Goal: Task Accomplishment & Management: Use online tool/utility

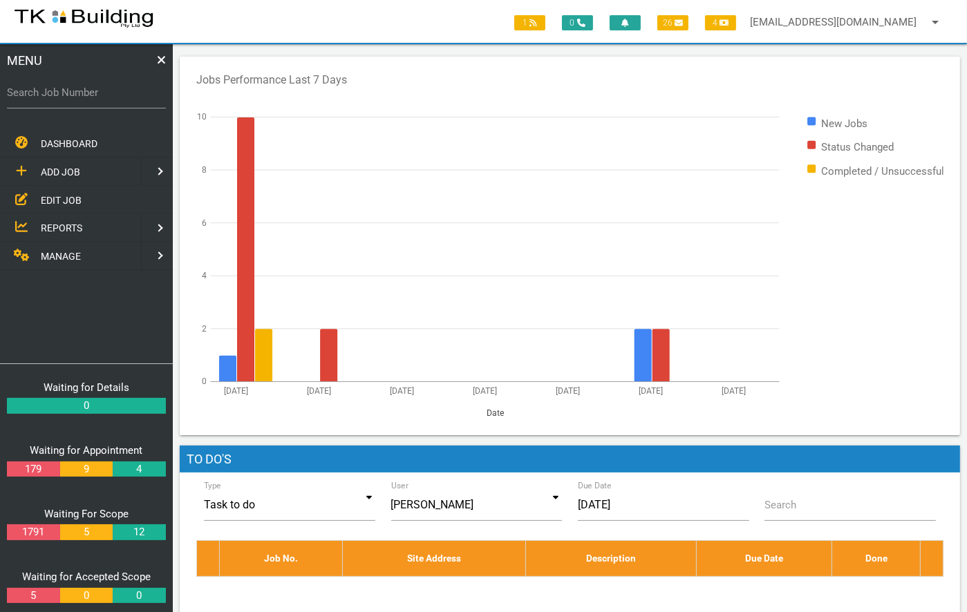
click at [60, 194] on span "EDIT JOB" at bounding box center [61, 199] width 41 height 11
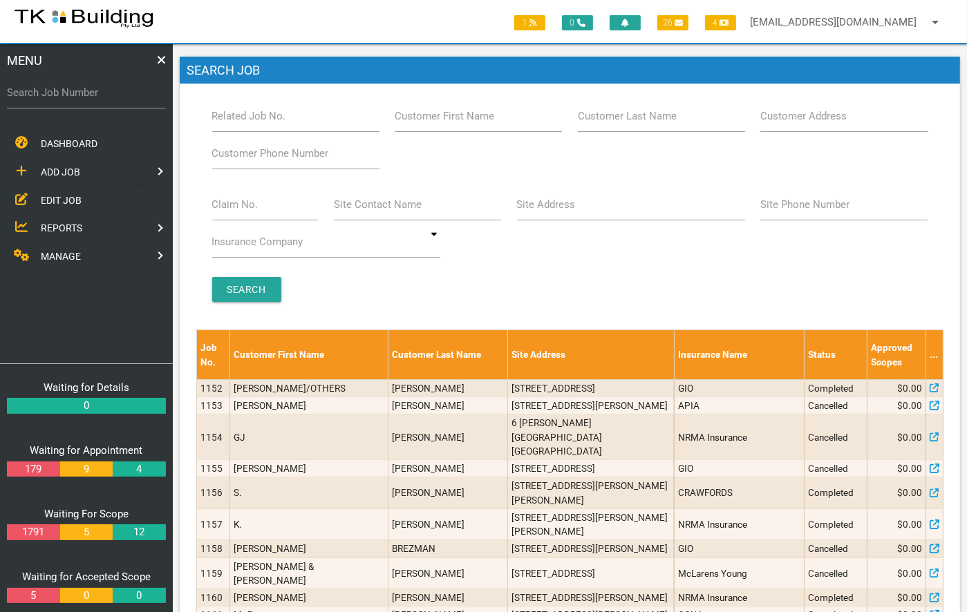
click at [558, 211] on label "Site Address" at bounding box center [546, 205] width 59 height 16
click at [558, 211] on input "Site Address" at bounding box center [631, 205] width 228 height 32
click at [227, 117] on label "Related Job No." at bounding box center [249, 116] width 74 height 16
click at [227, 117] on input "Related Job No." at bounding box center [295, 116] width 167 height 32
type input "28014"
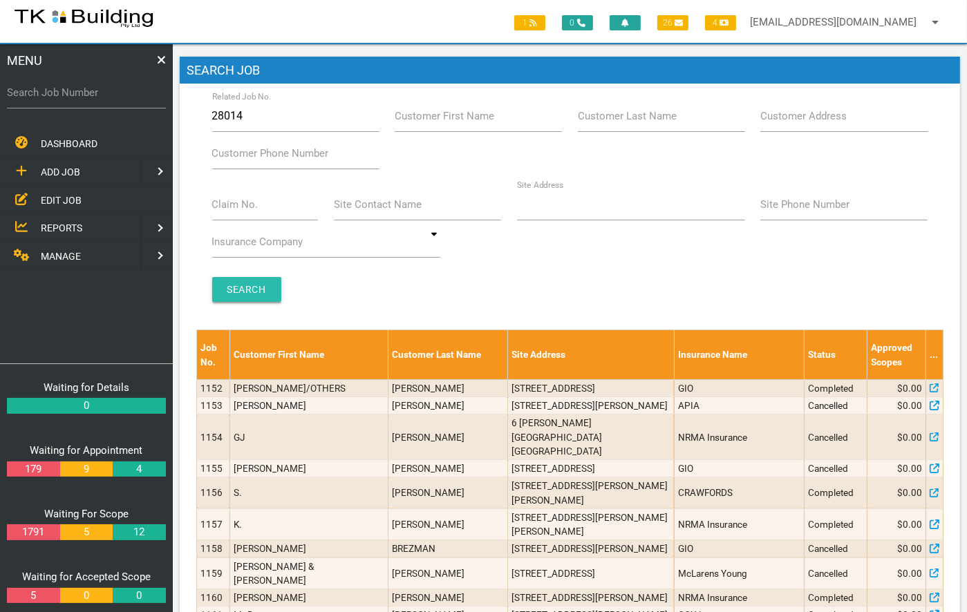
click at [252, 291] on input "Search" at bounding box center [246, 289] width 69 height 25
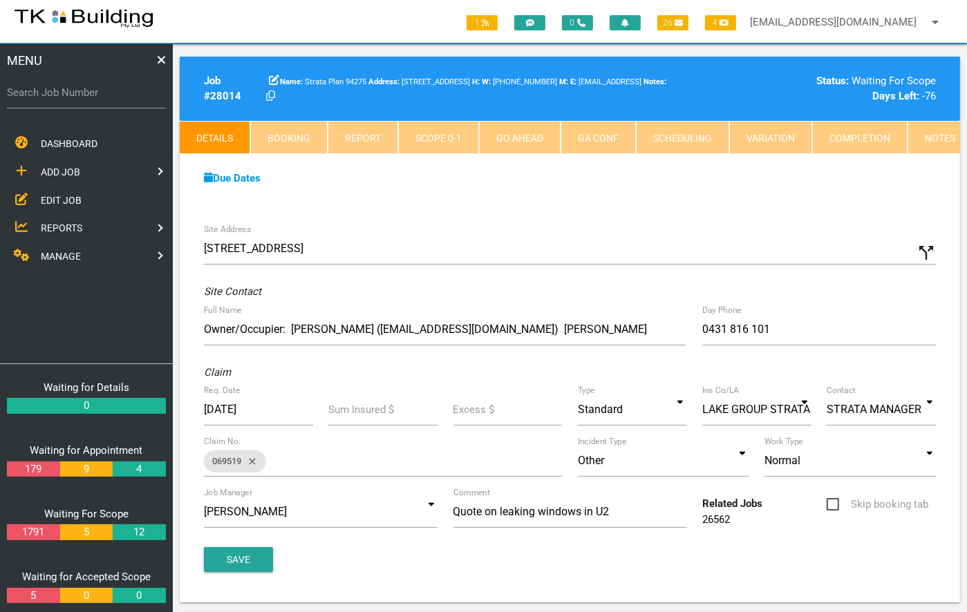
click at [932, 143] on link "Notes" at bounding box center [939, 137] width 65 height 33
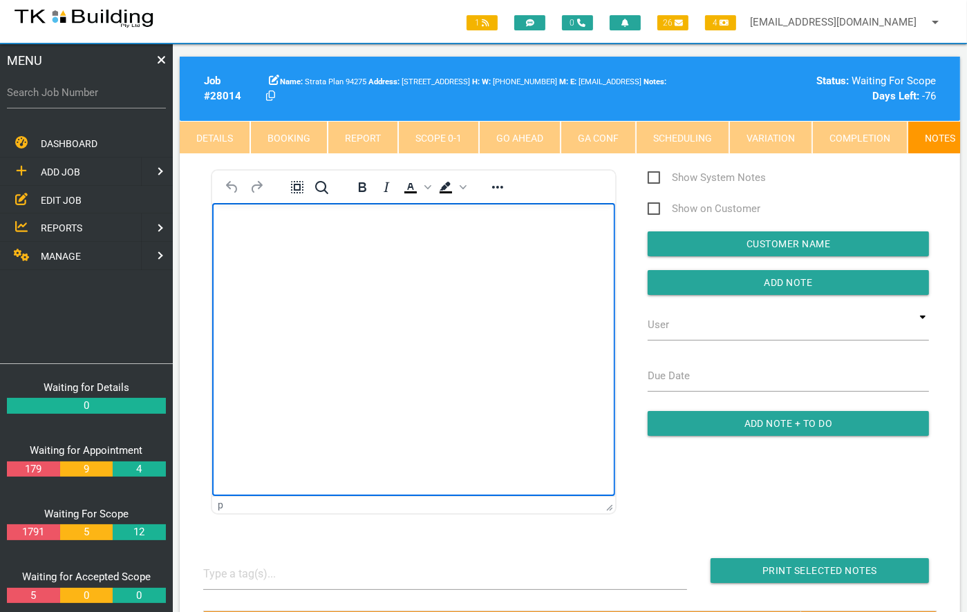
click at [339, 265] on html at bounding box center [412, 233] width 403 height 63
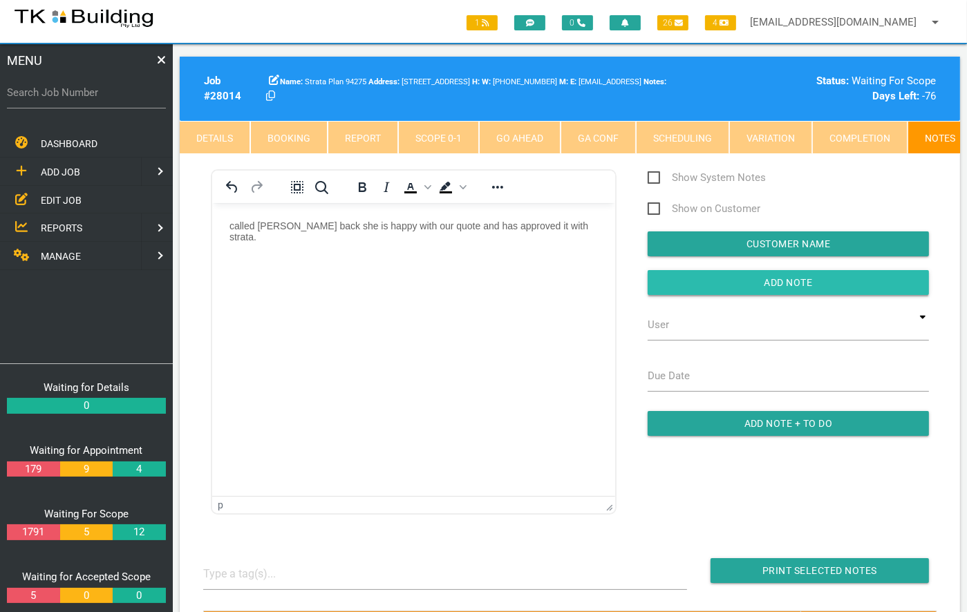
click at [791, 295] on input "button" at bounding box center [788, 282] width 281 height 25
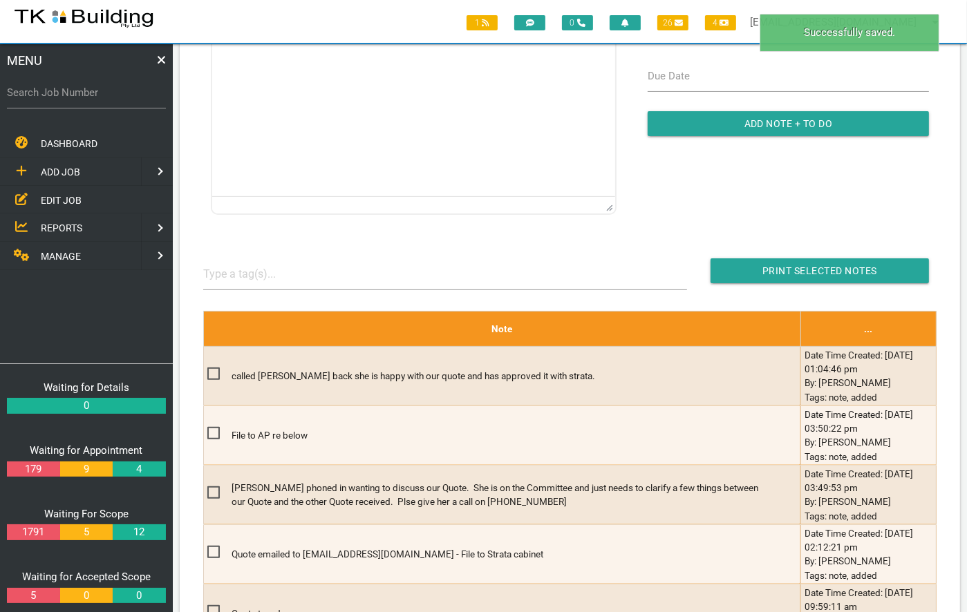
scroll to position [343, 0]
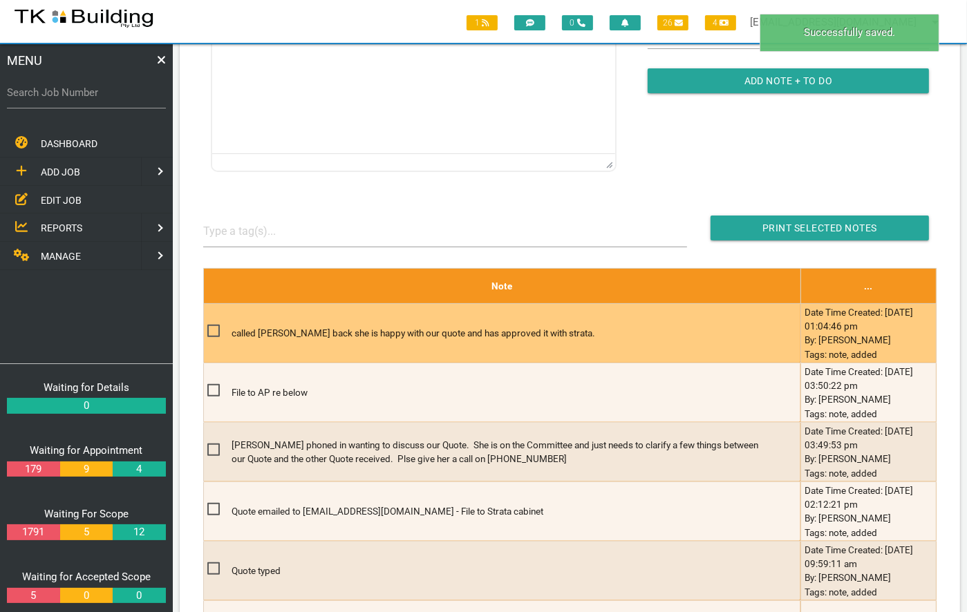
click at [211, 334] on span at bounding box center [219, 331] width 24 height 17
click at [211, 332] on input "checkbox" at bounding box center [211, 327] width 9 height 9
checkbox input "true"
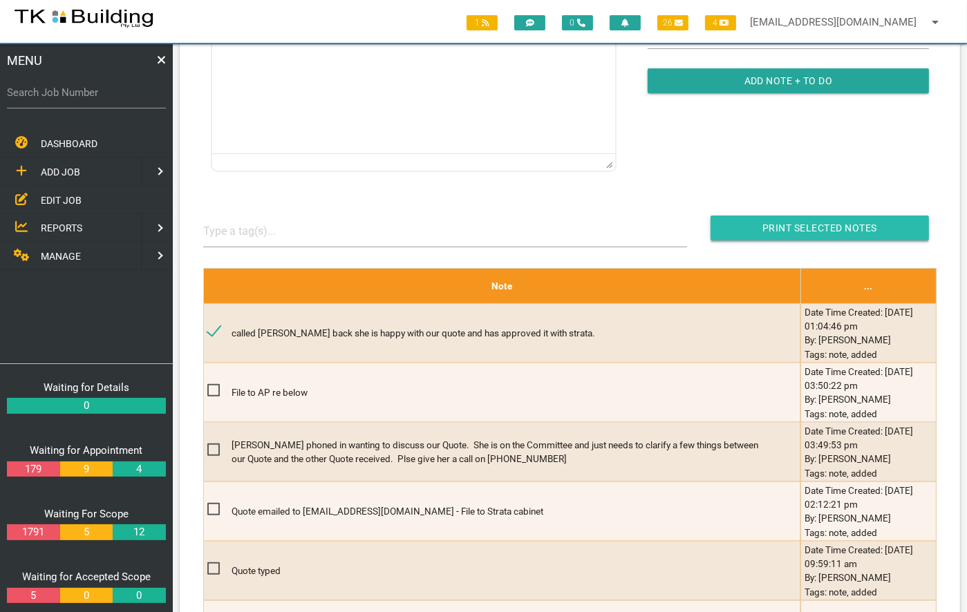
click at [862, 234] on input "Print Selected Notes" at bounding box center [819, 228] width 218 height 25
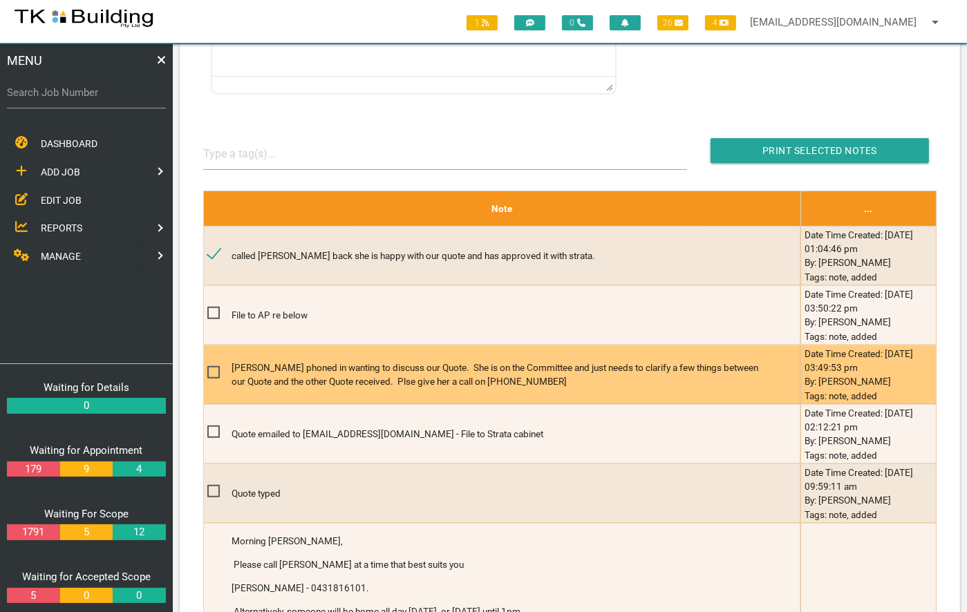
scroll to position [415, 0]
